Goal: Information Seeking & Learning: Check status

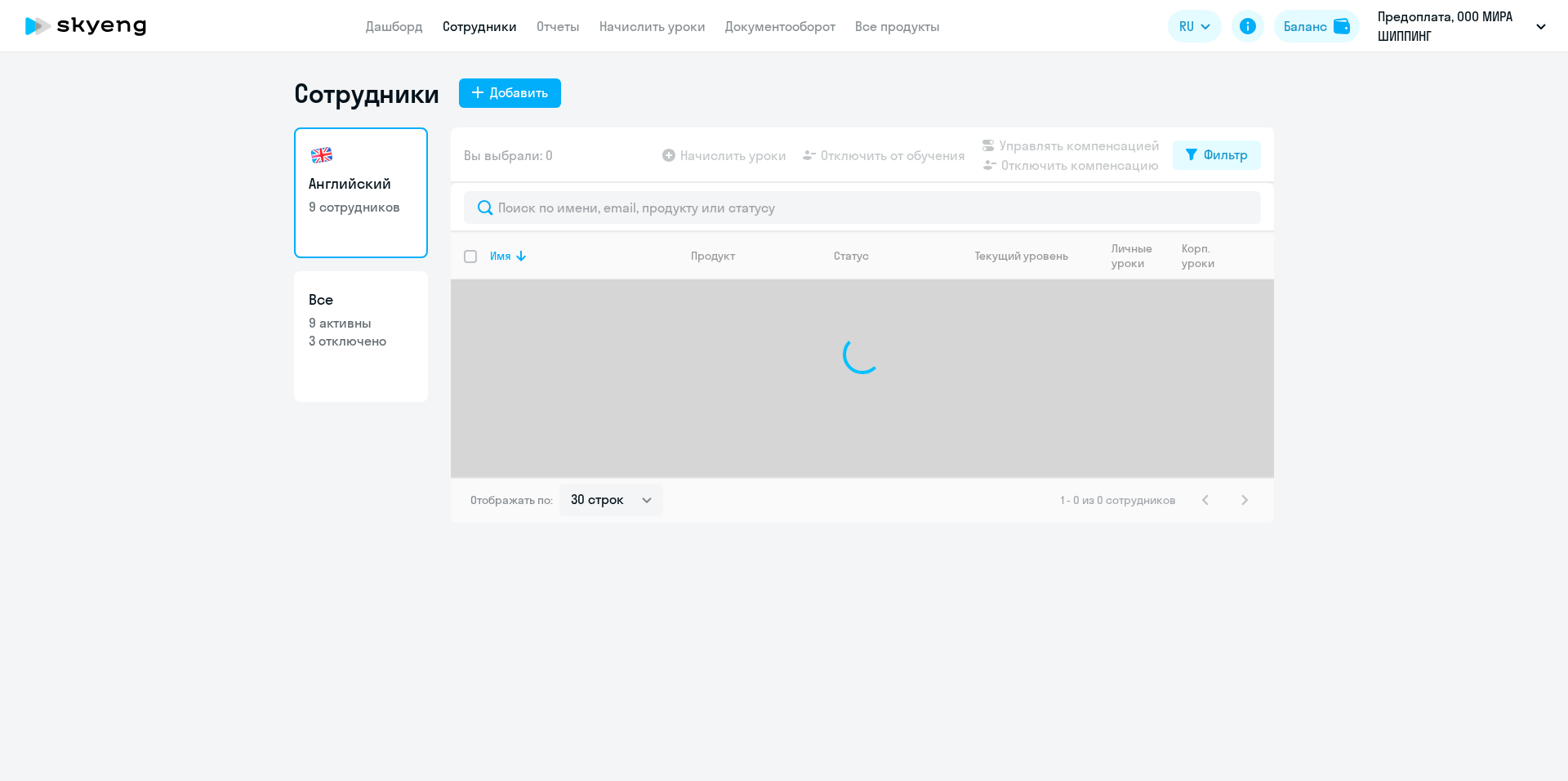
select select "30"
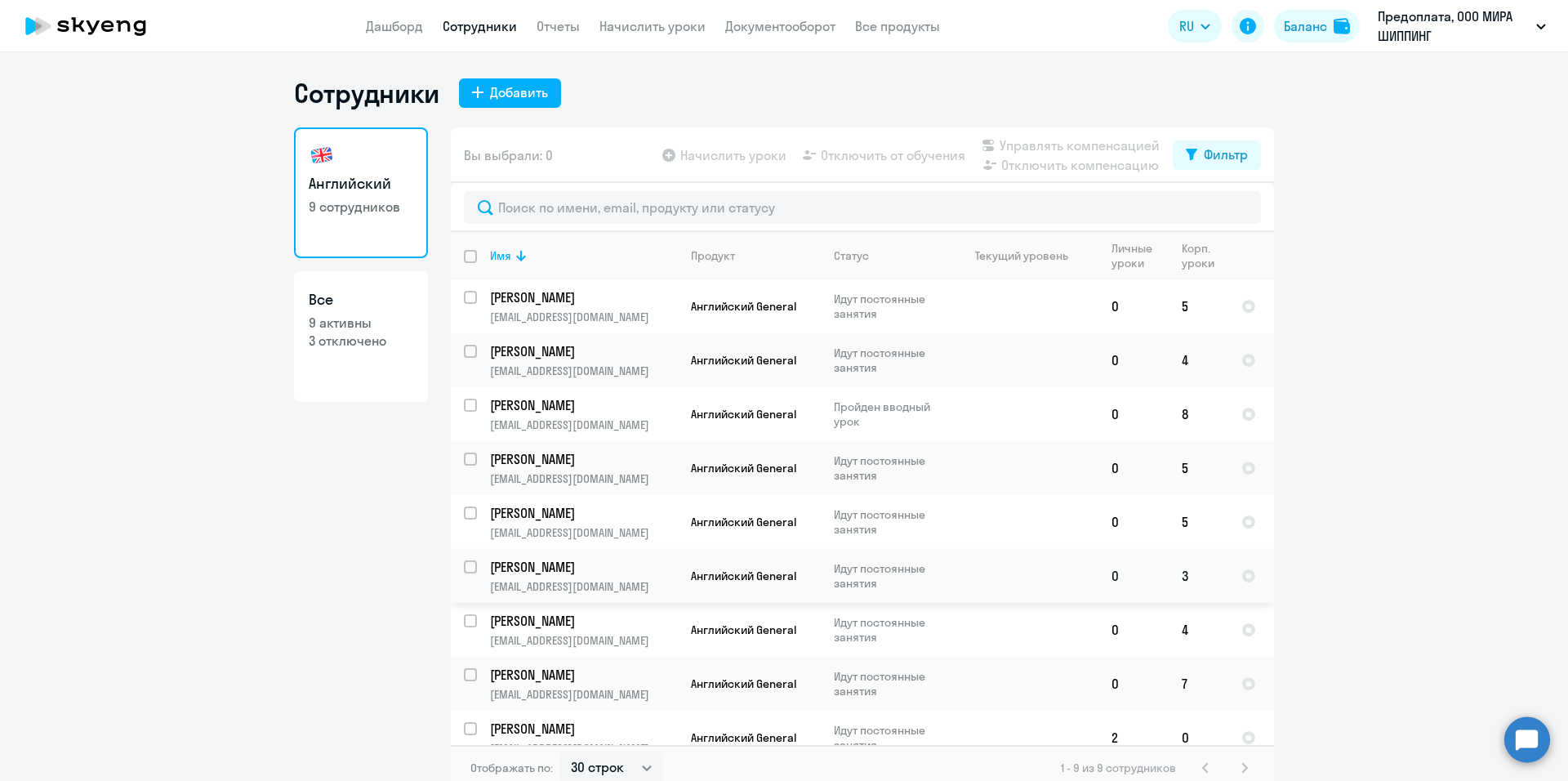
scroll to position [20, 0]
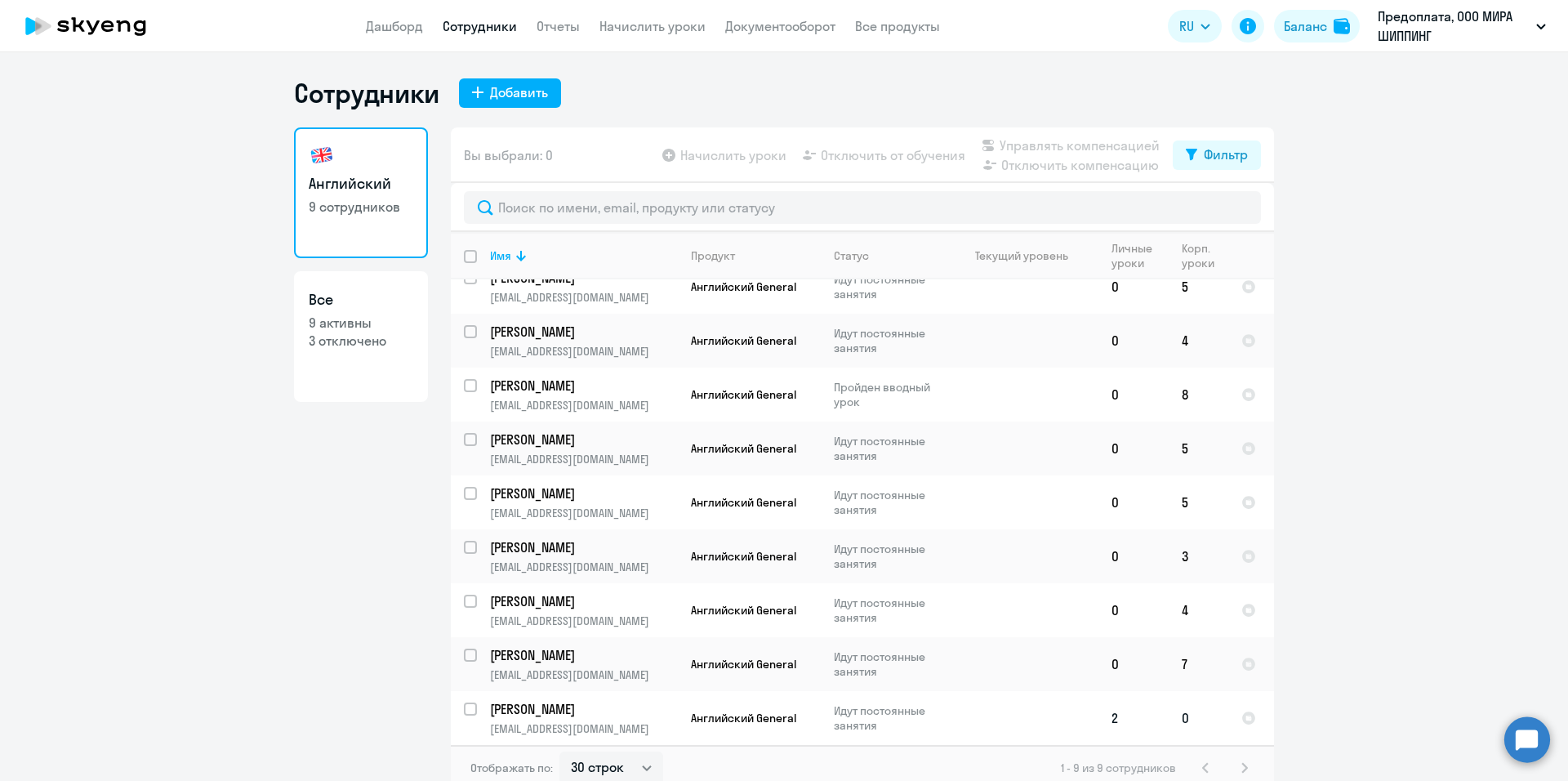
click at [1143, 719] on td "2" at bounding box center [1133, 718] width 70 height 54
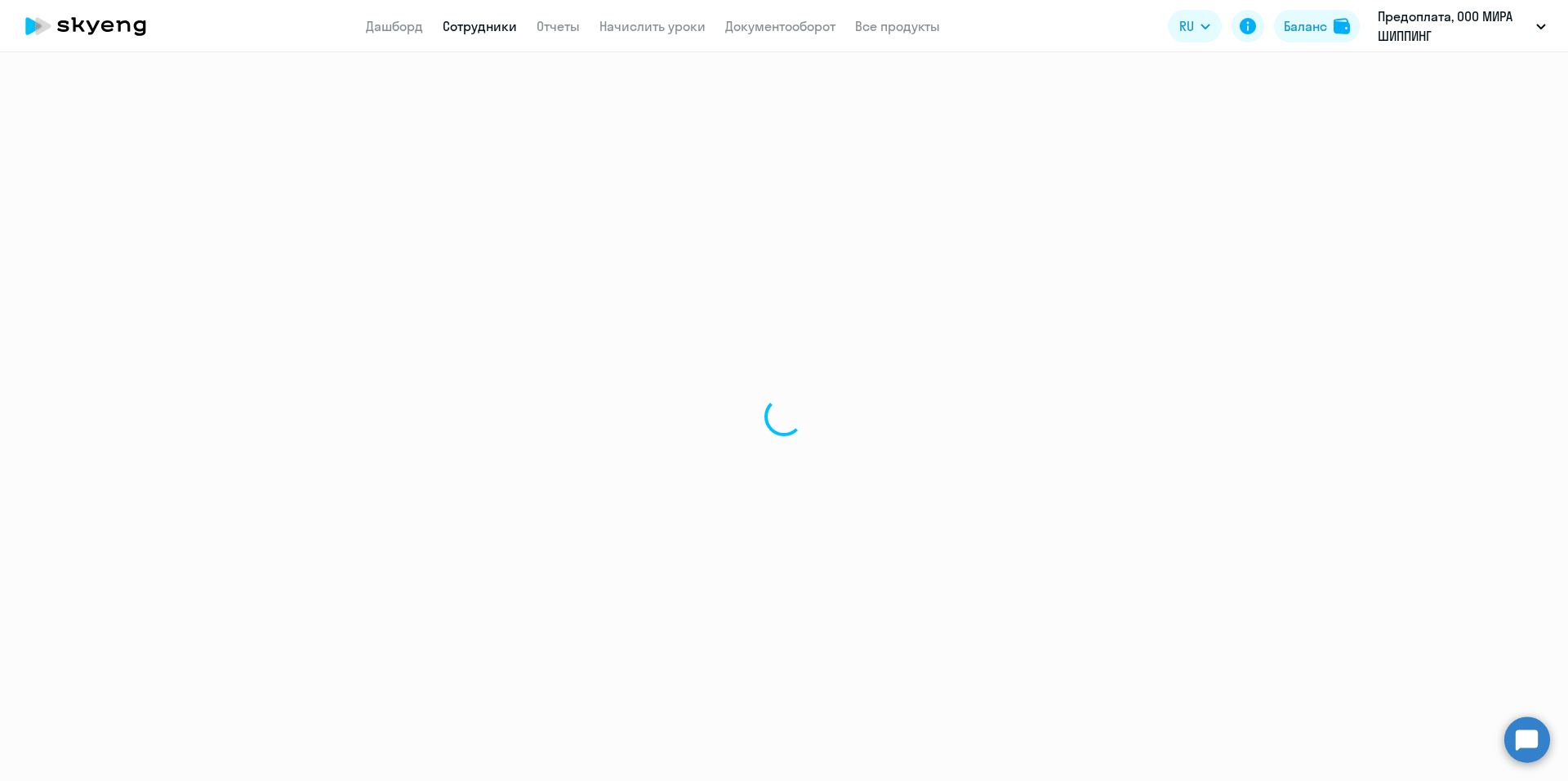
select select "english"
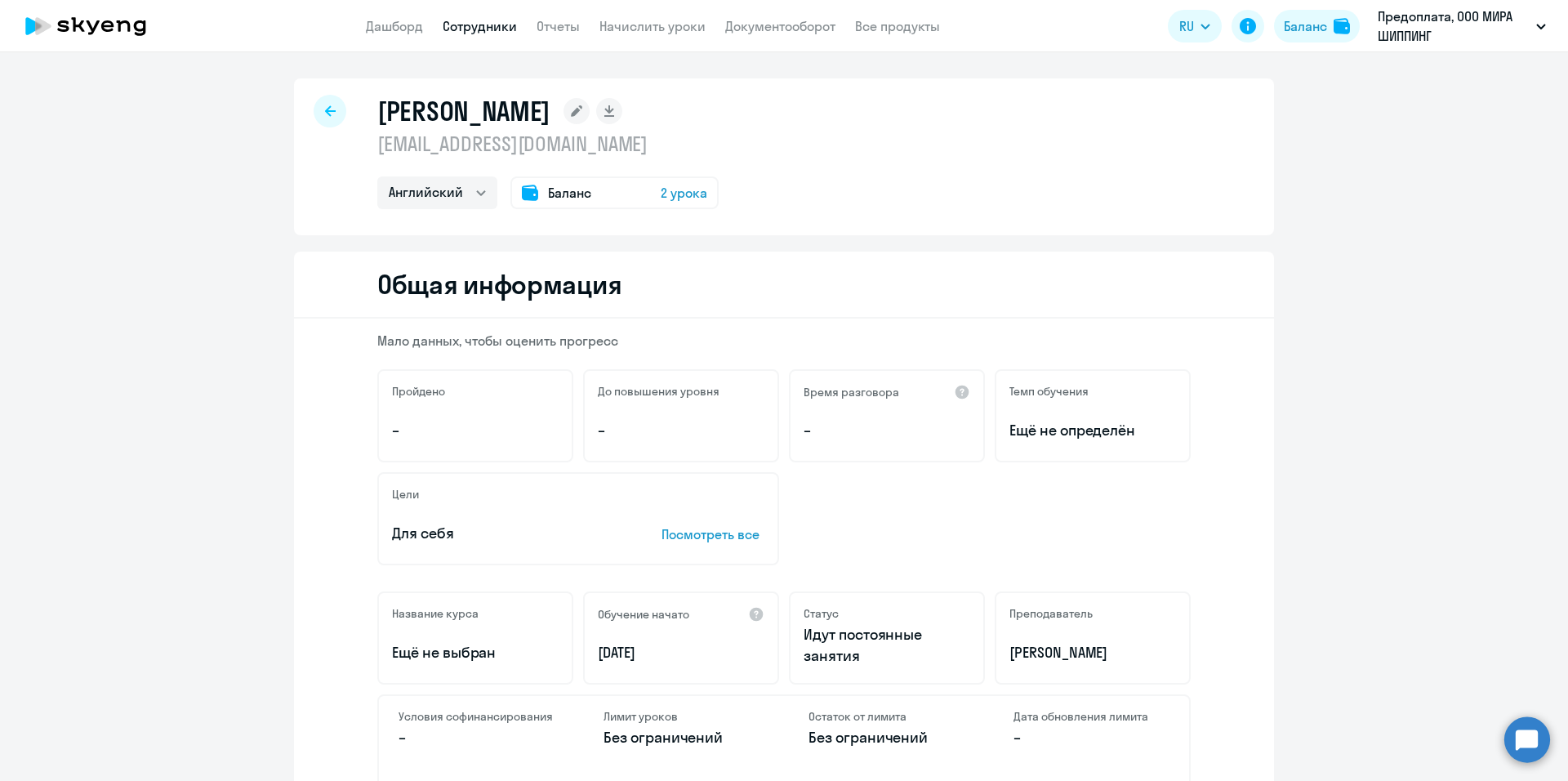
click at [328, 110] on icon at bounding box center [330, 112] width 11 height 12
select select "30"
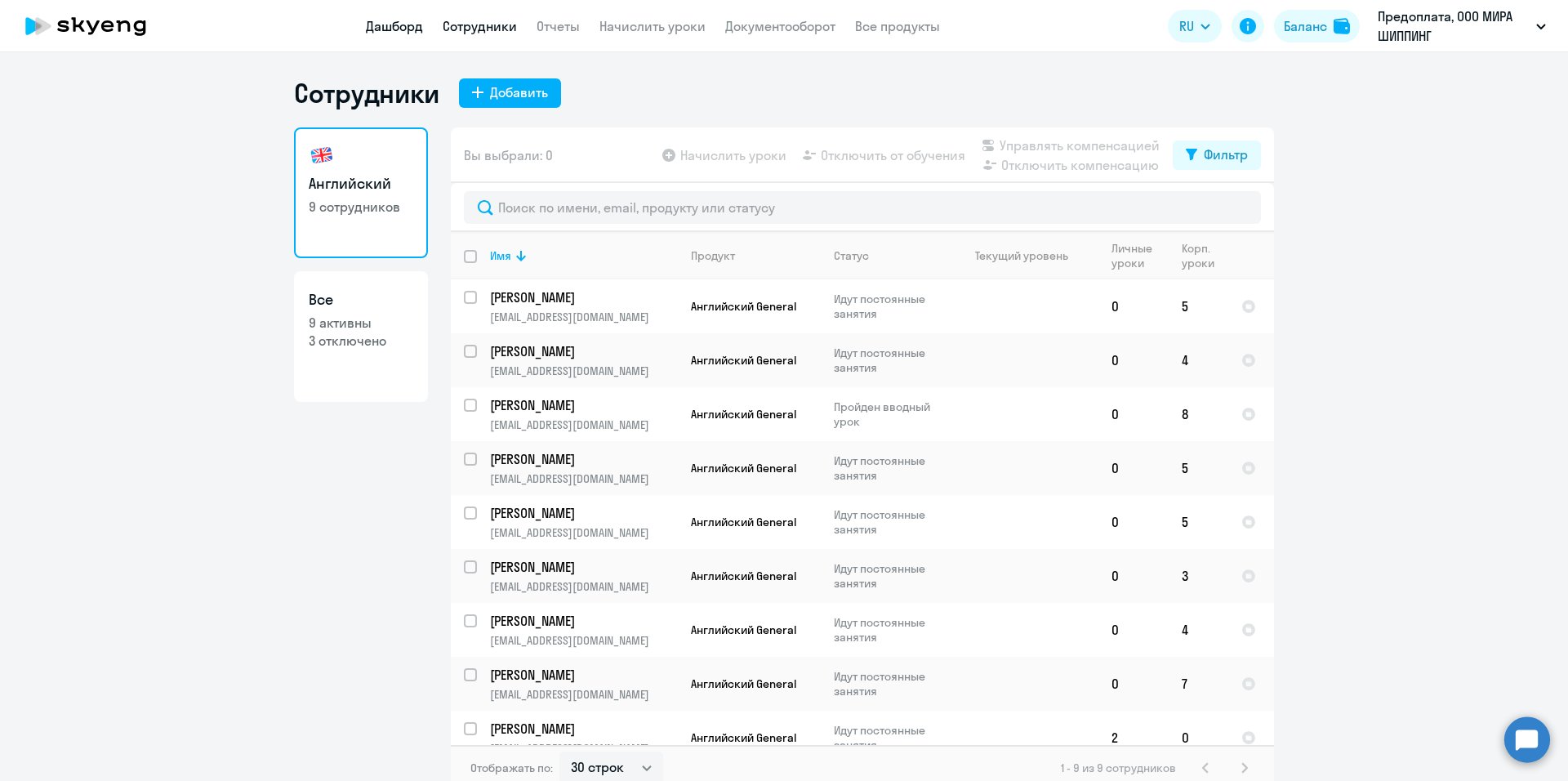
click at [396, 32] on link "Дашборд" at bounding box center [395, 26] width 57 height 17
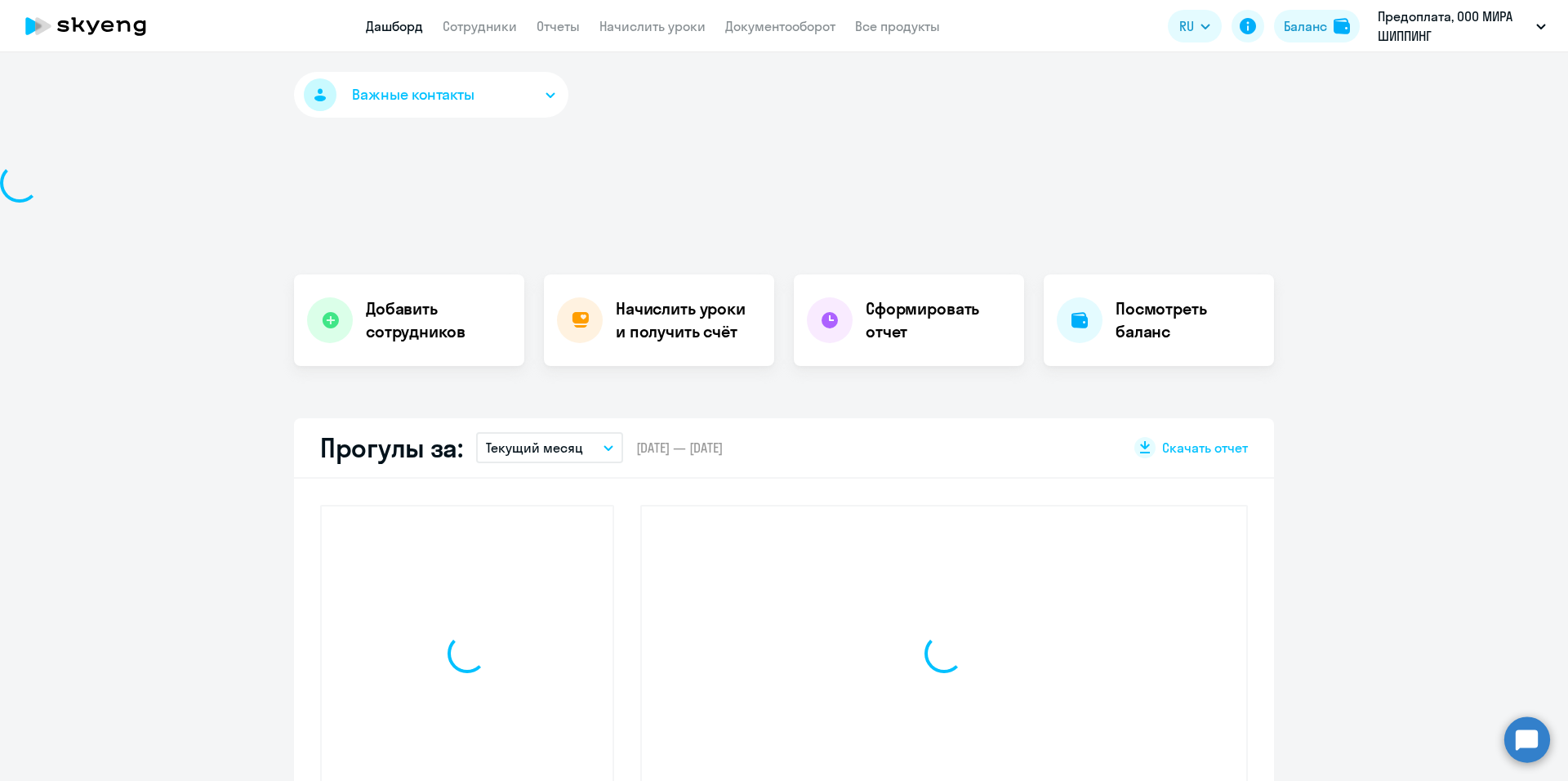
select select "30"
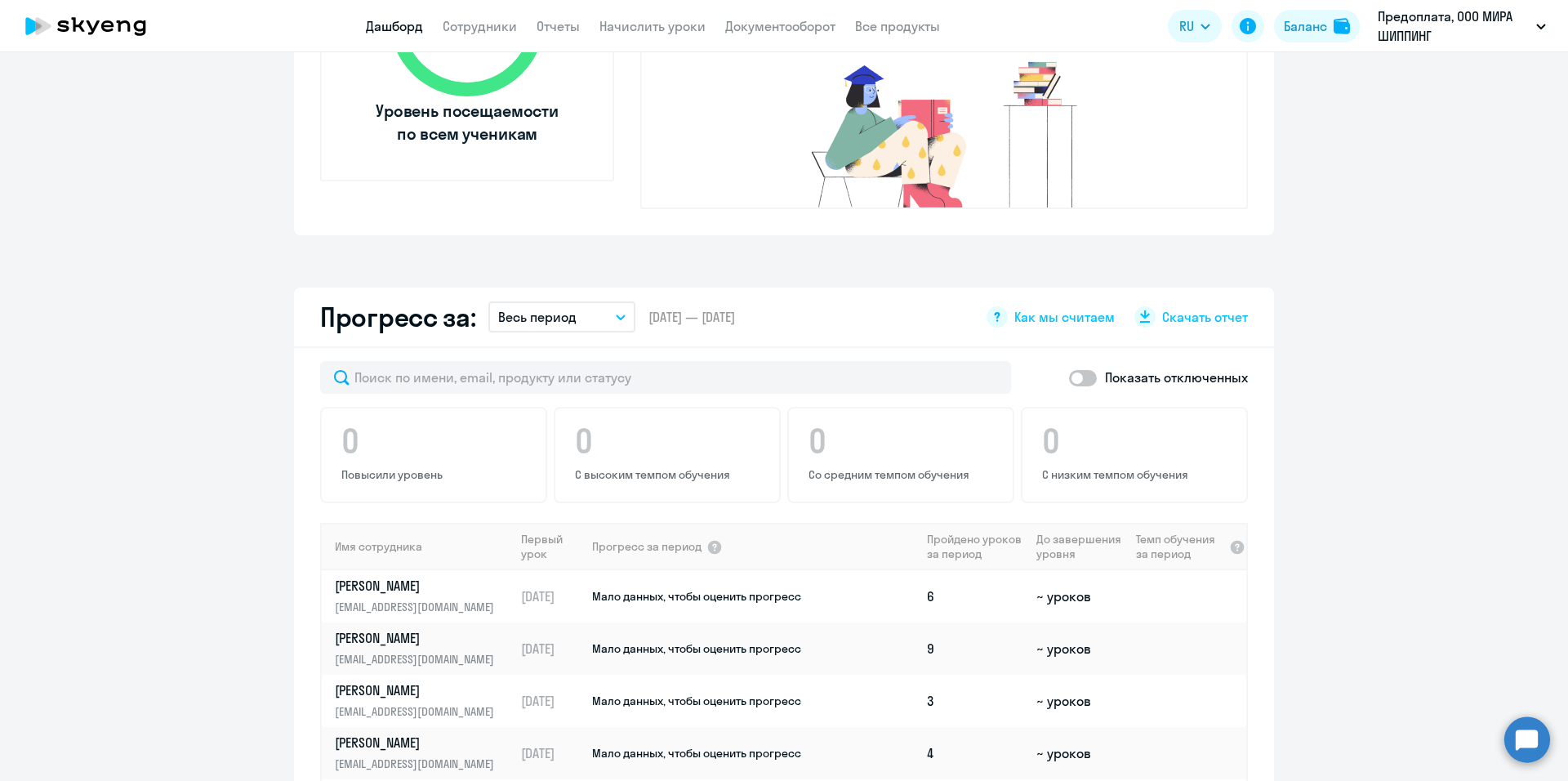
scroll to position [102, 0]
click at [1393, 557] on app-progress-dashboard "Прогресс за: Весь период – [DATE] — [DATE] Как мы считаем Скачать отчет Показат…" at bounding box center [784, 654] width 1568 height 734
